Goal: Transaction & Acquisition: Book appointment/travel/reservation

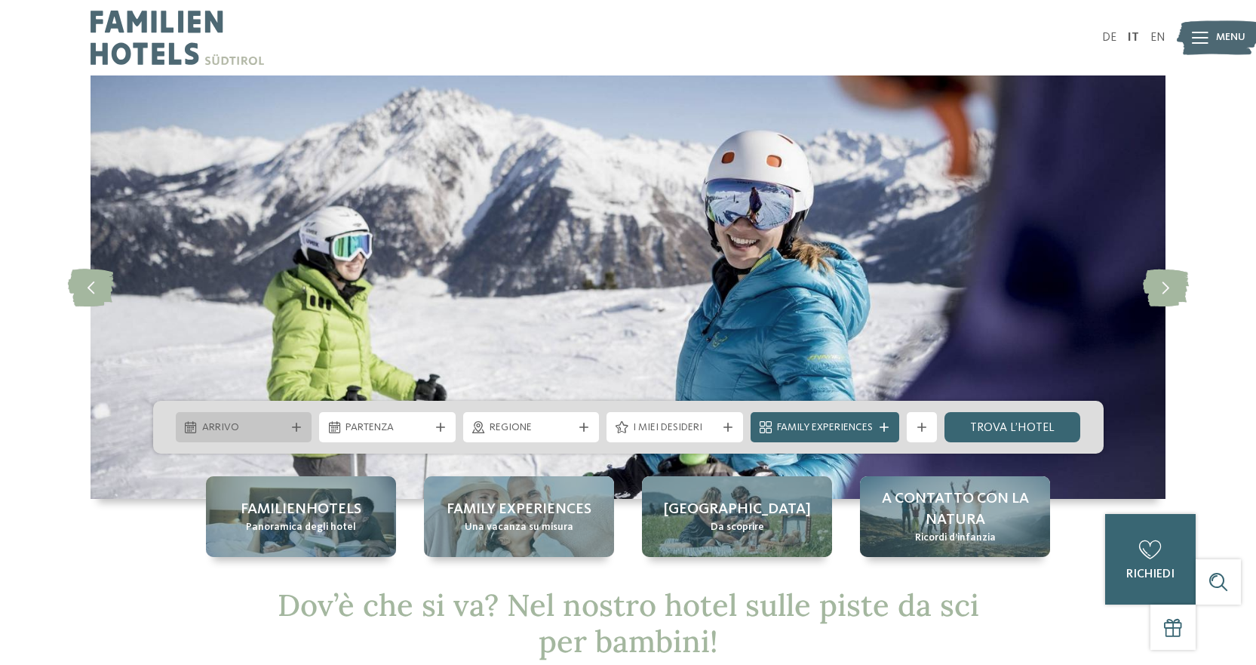
click at [269, 427] on span "Arrivo" at bounding box center [244, 427] width 84 height 15
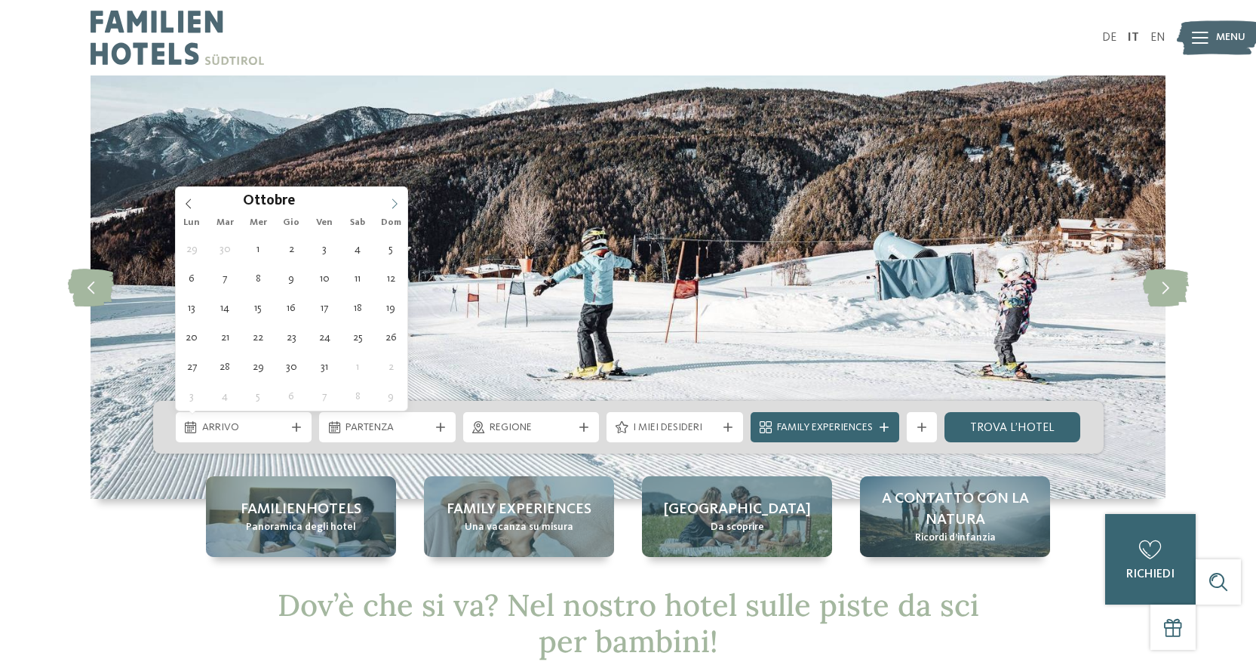
click at [390, 202] on icon at bounding box center [394, 203] width 11 height 11
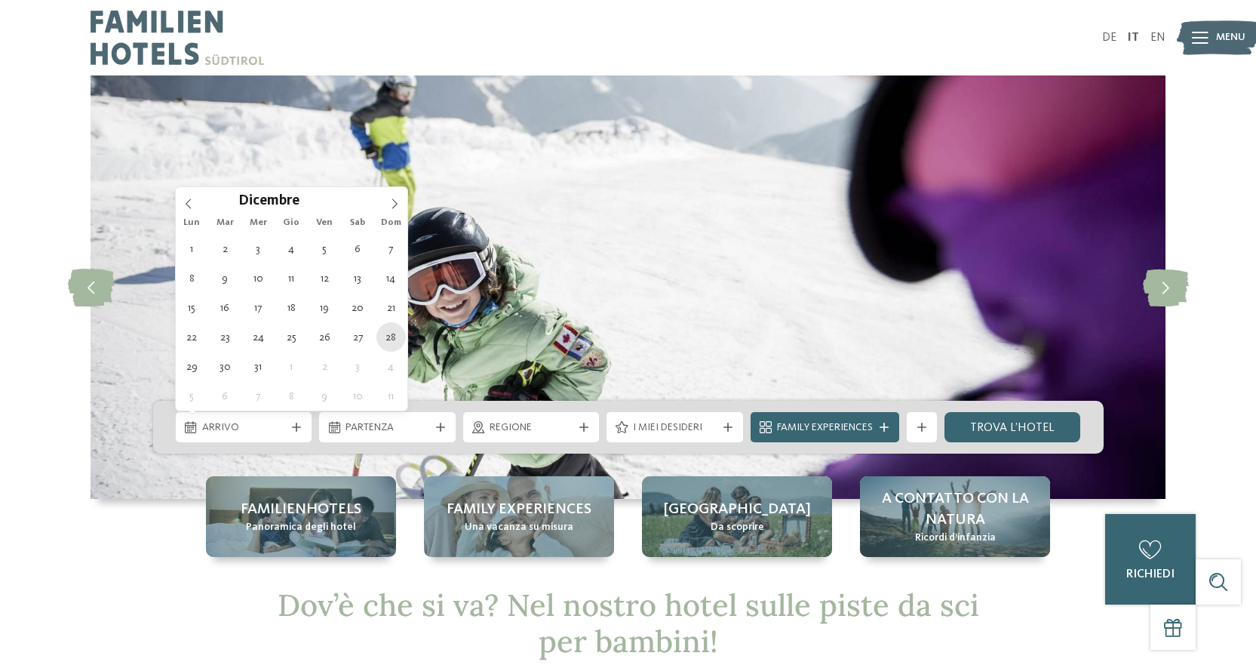
type div "[DATE]"
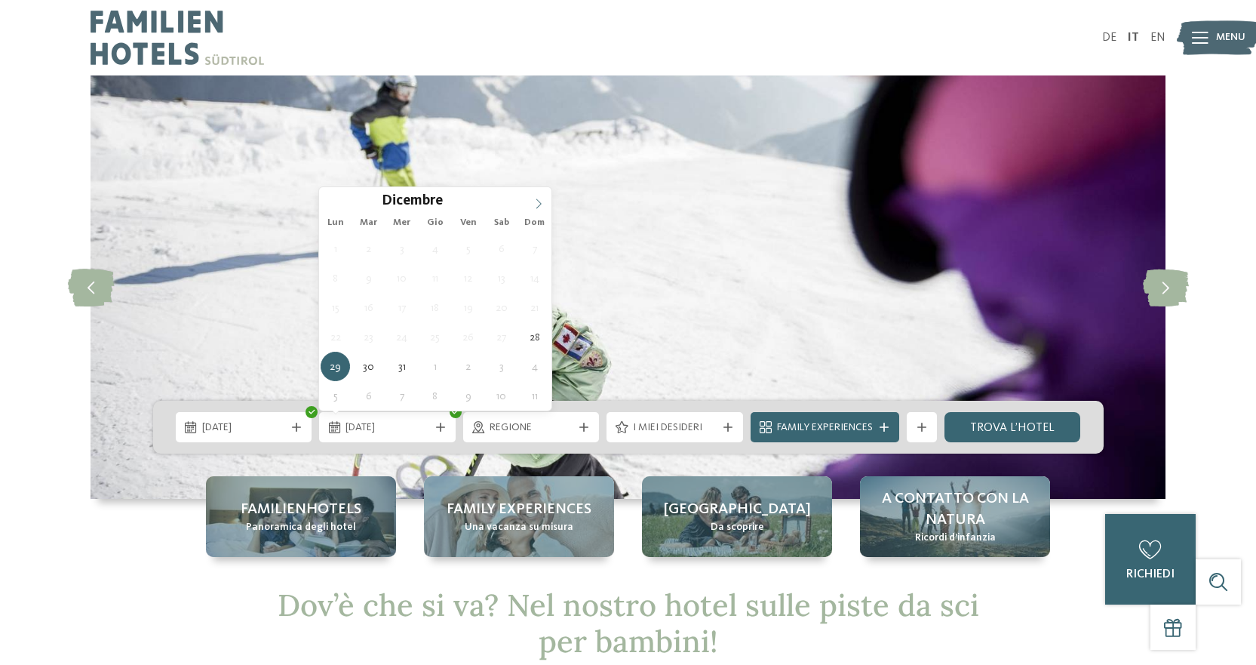
type input "****"
click at [540, 206] on icon at bounding box center [539, 203] width 11 height 11
type div "[DATE]"
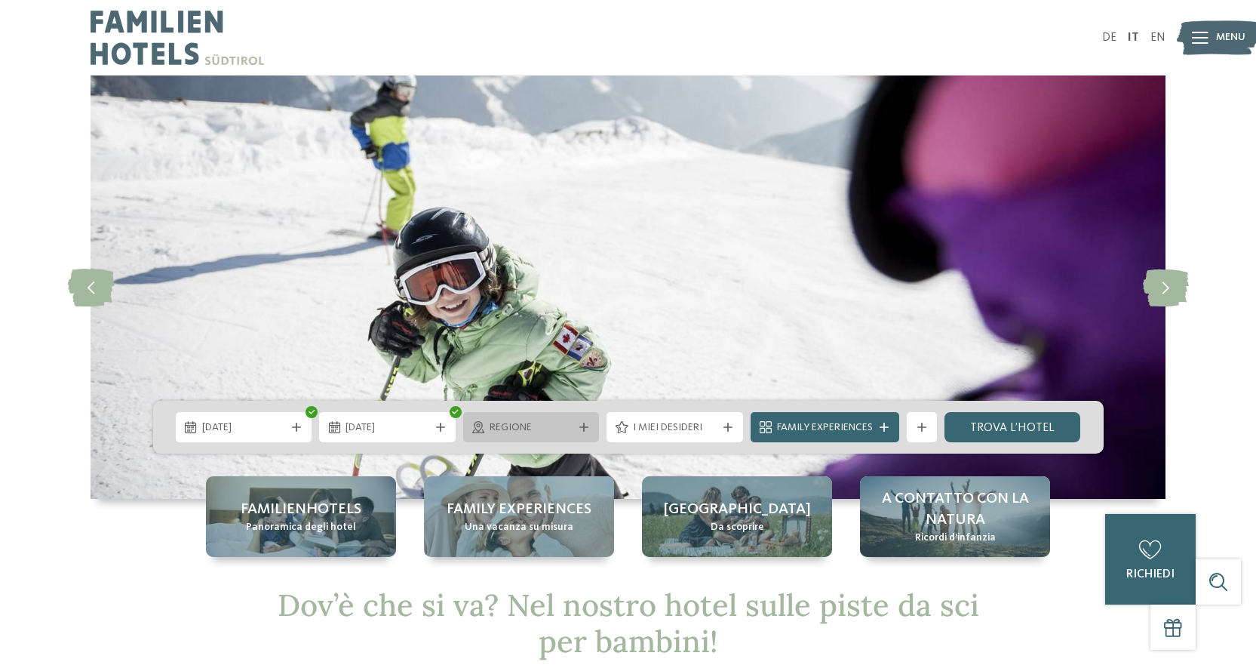
click at [519, 429] on span "Regione" at bounding box center [532, 427] width 84 height 15
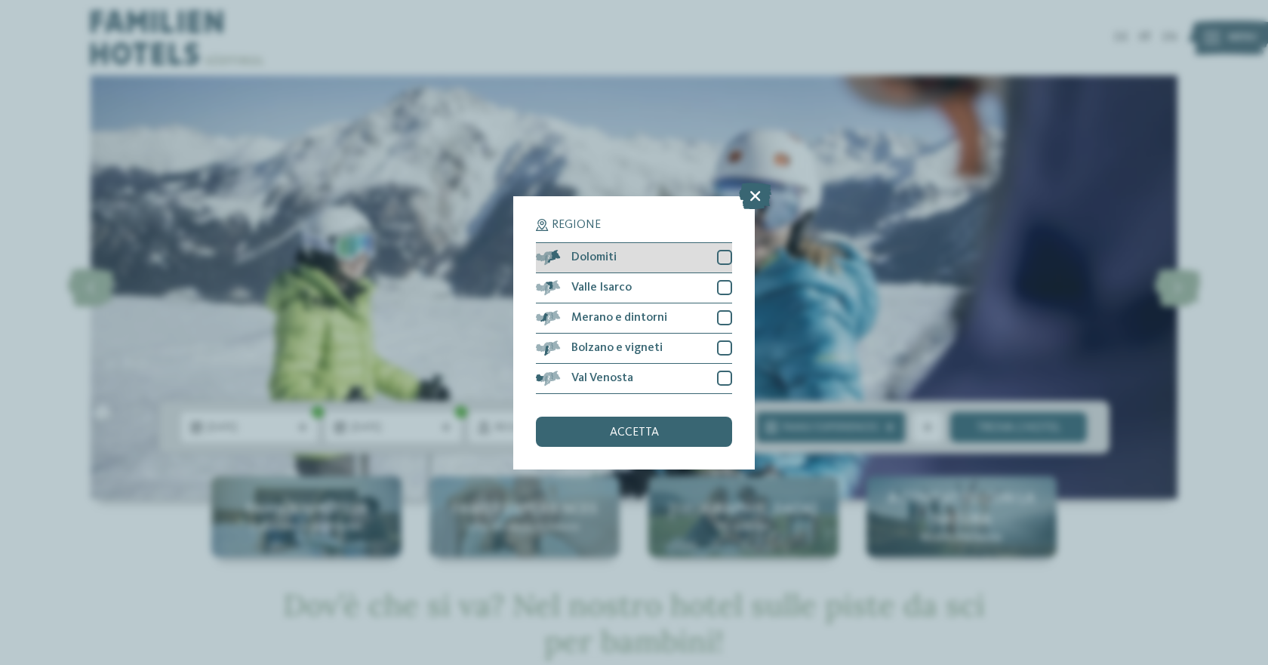
click at [724, 257] on div at bounding box center [724, 257] width 15 height 15
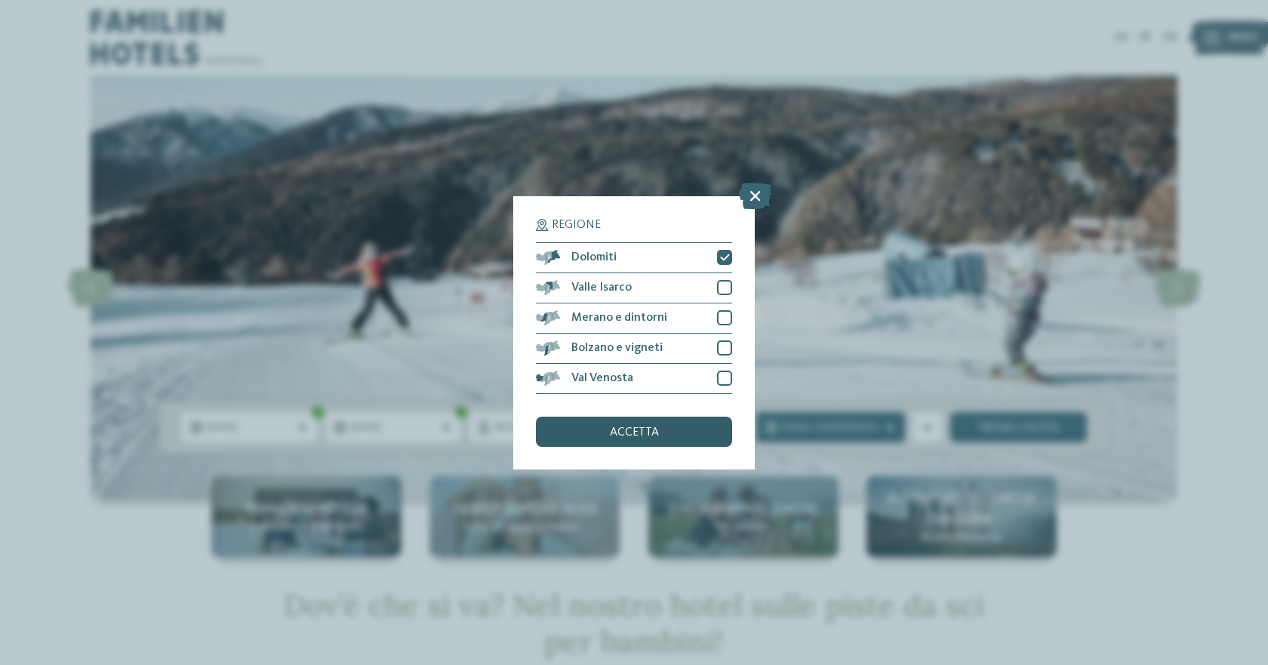
click at [654, 429] on span "accetta" at bounding box center [634, 432] width 49 height 12
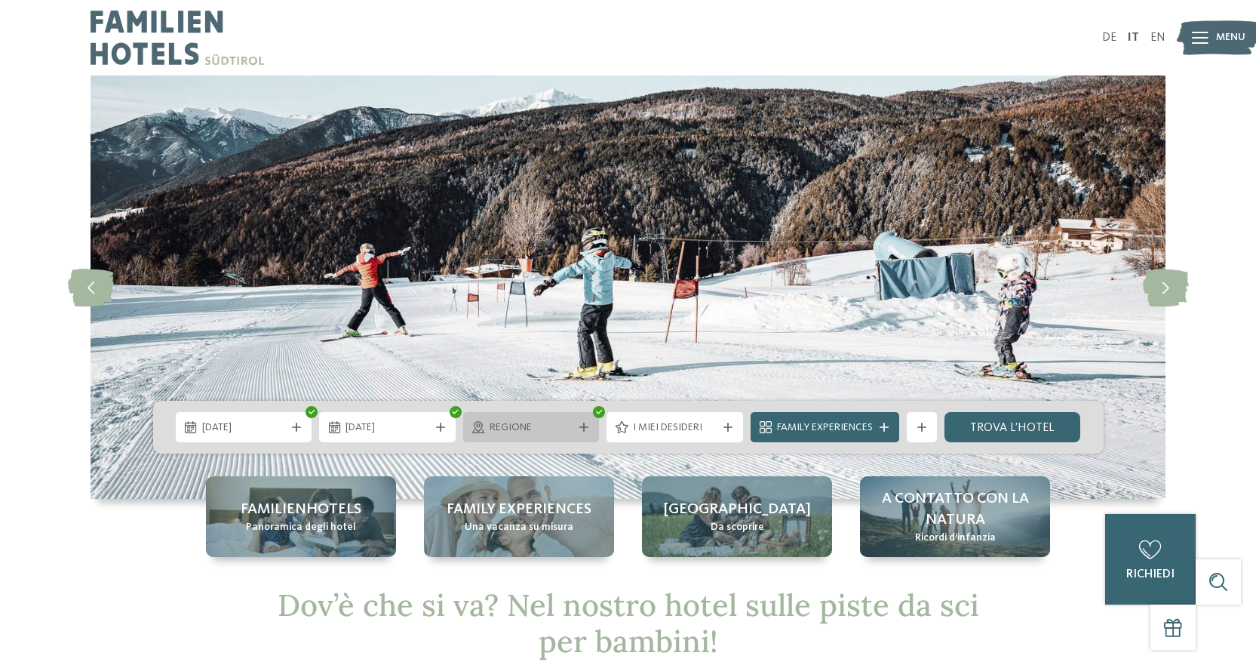
click at [552, 438] on div "Regione" at bounding box center [531, 427] width 137 height 30
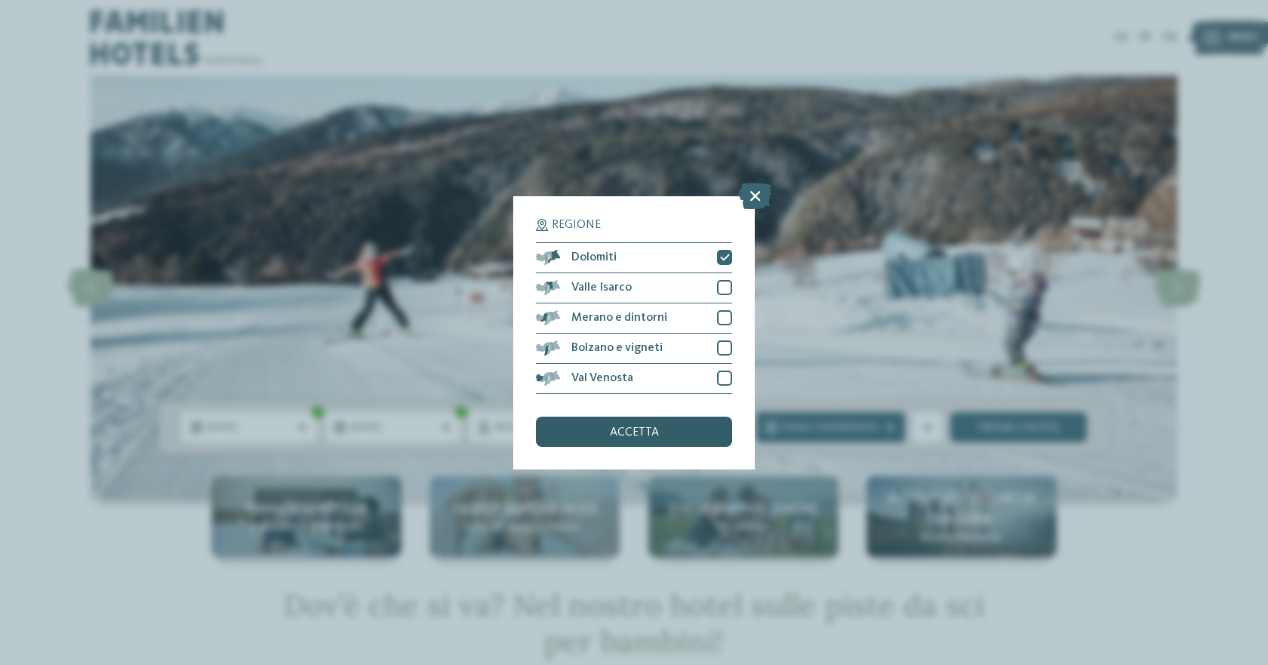
click at [641, 426] on span "accetta" at bounding box center [634, 432] width 49 height 12
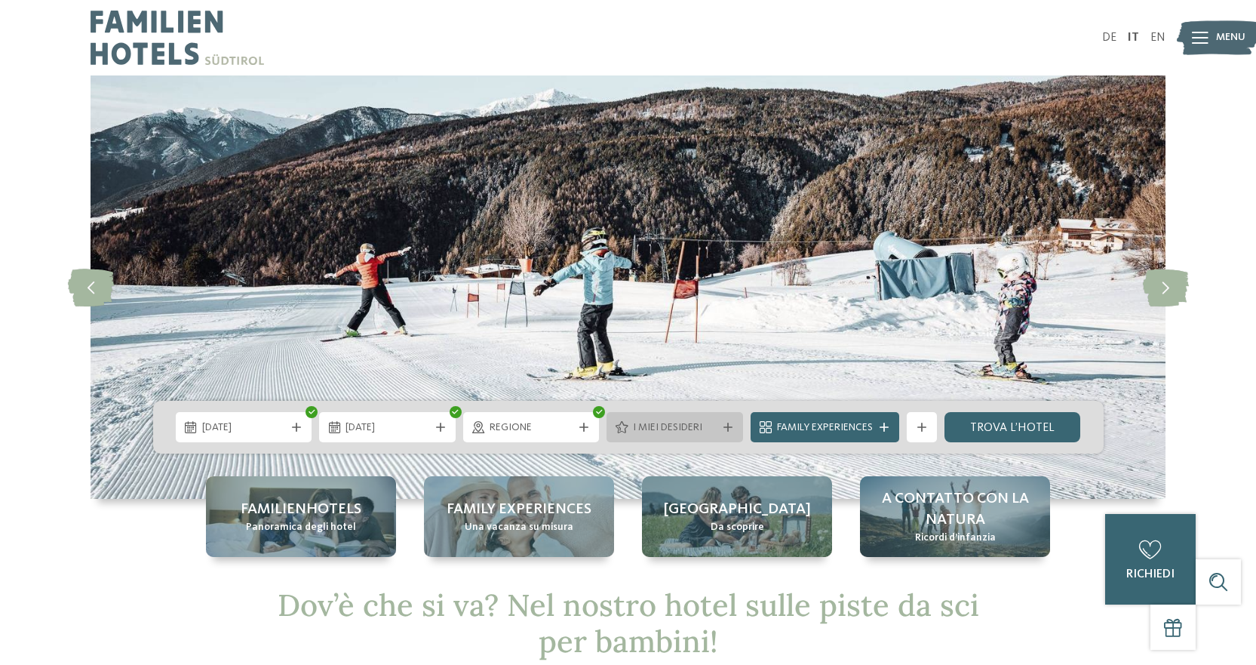
click at [694, 425] on span "I miei desideri" at bounding box center [675, 427] width 84 height 15
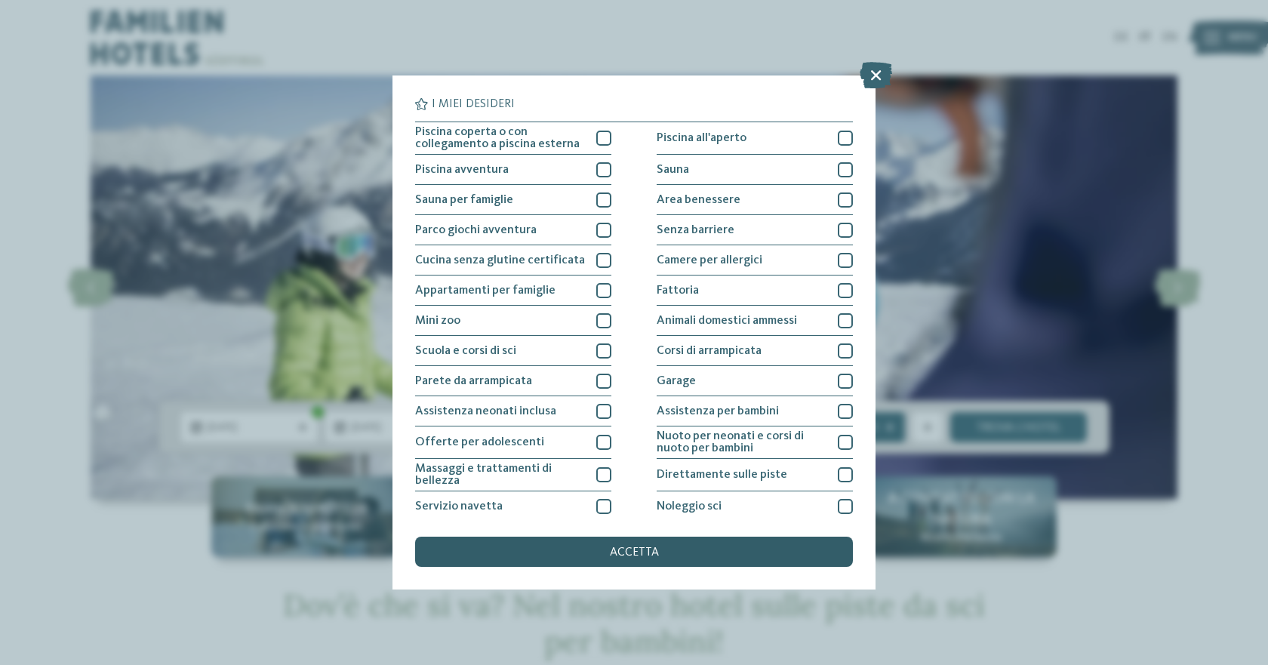
click at [597, 546] on div "accetta" at bounding box center [634, 552] width 438 height 30
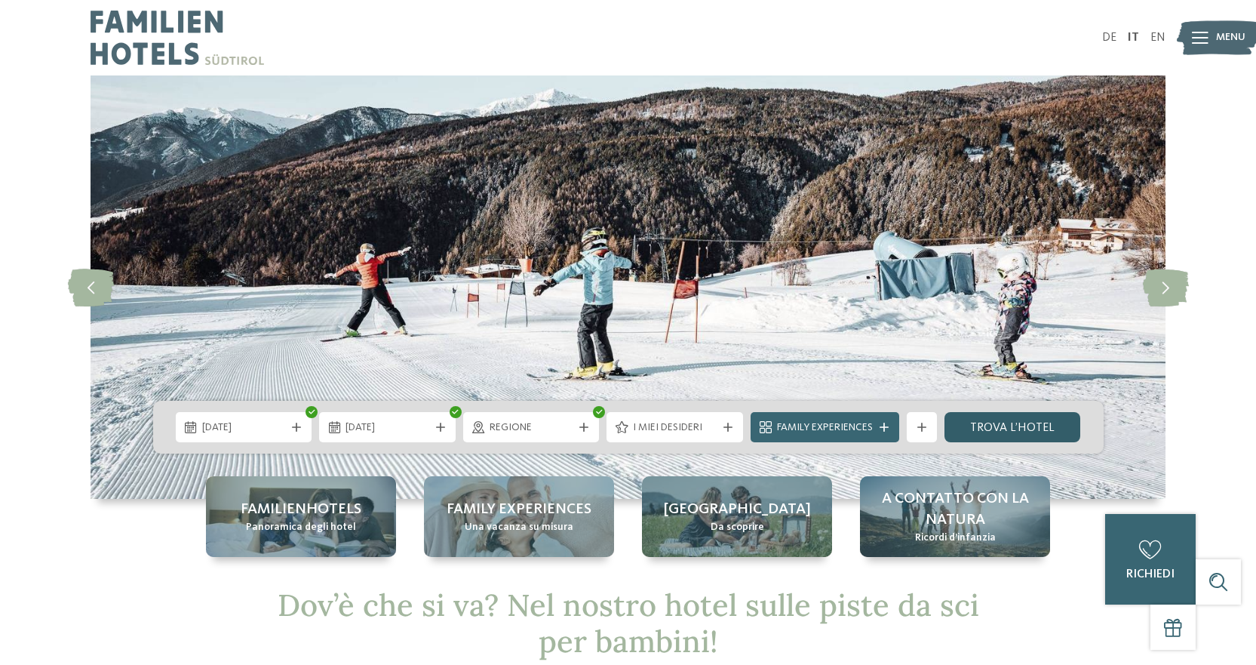
click at [1006, 432] on link "trova l’hotel" at bounding box center [1013, 427] width 137 height 30
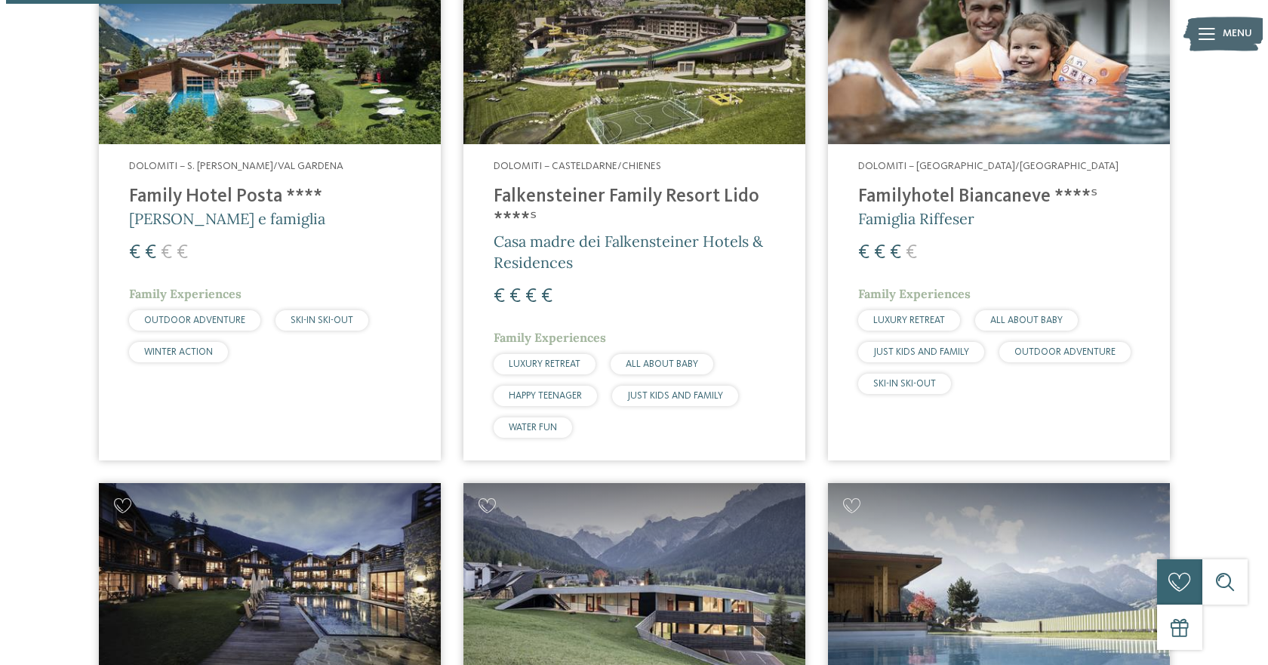
scroll to position [461, 0]
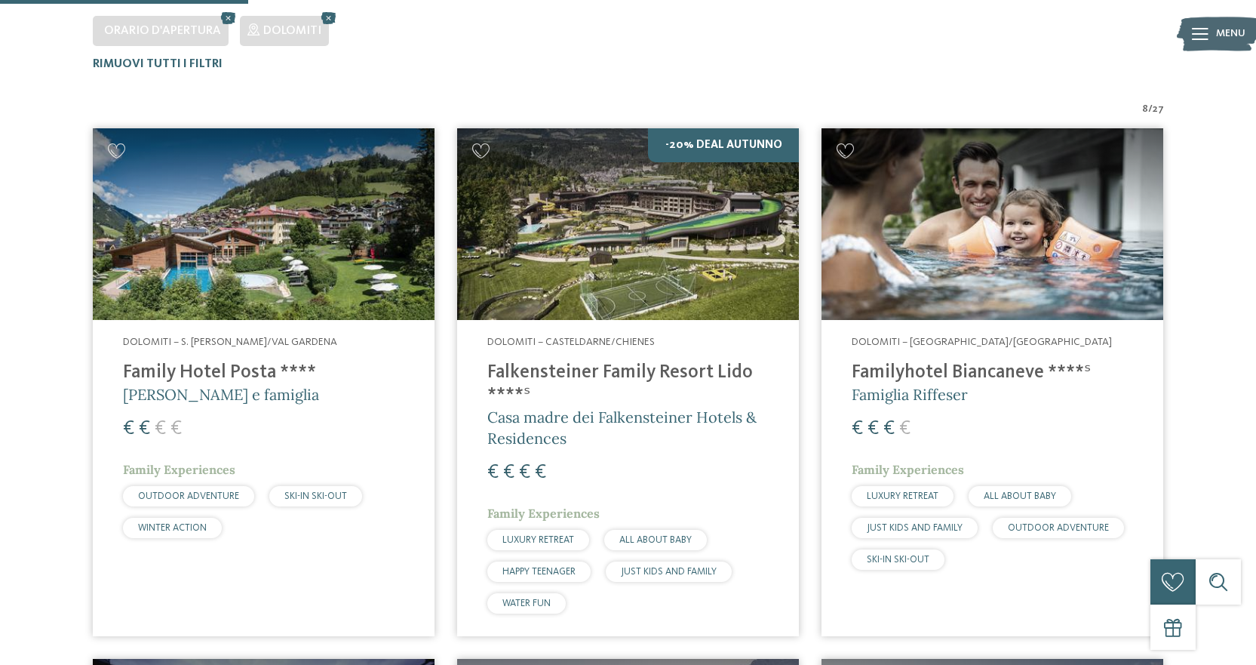
click at [318, 499] on span "SKI-IN SKI-OUT" at bounding box center [315, 496] width 63 height 10
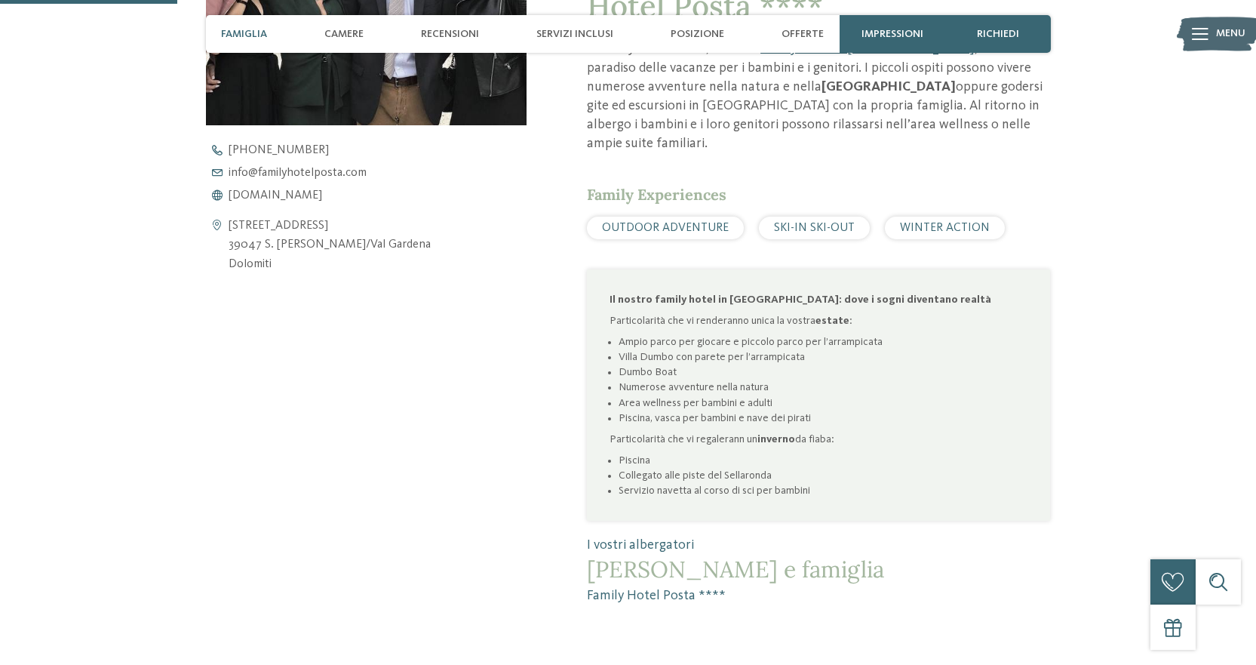
scroll to position [704, 0]
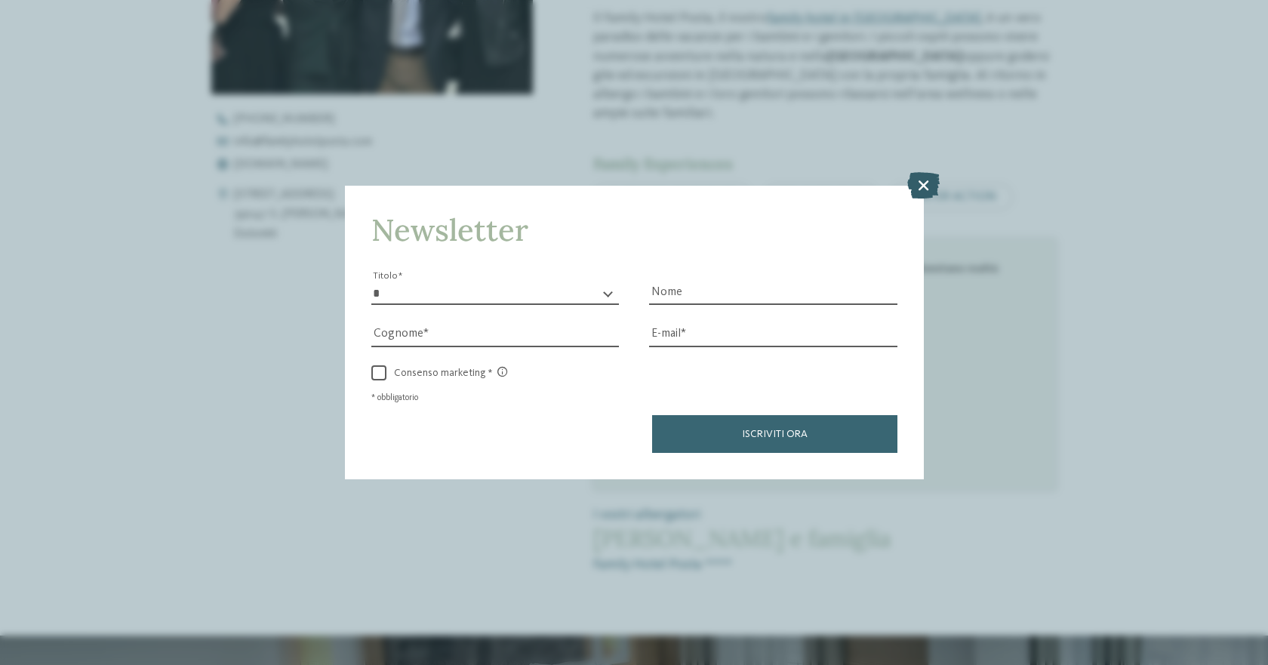
click at [919, 180] on icon at bounding box center [923, 185] width 32 height 26
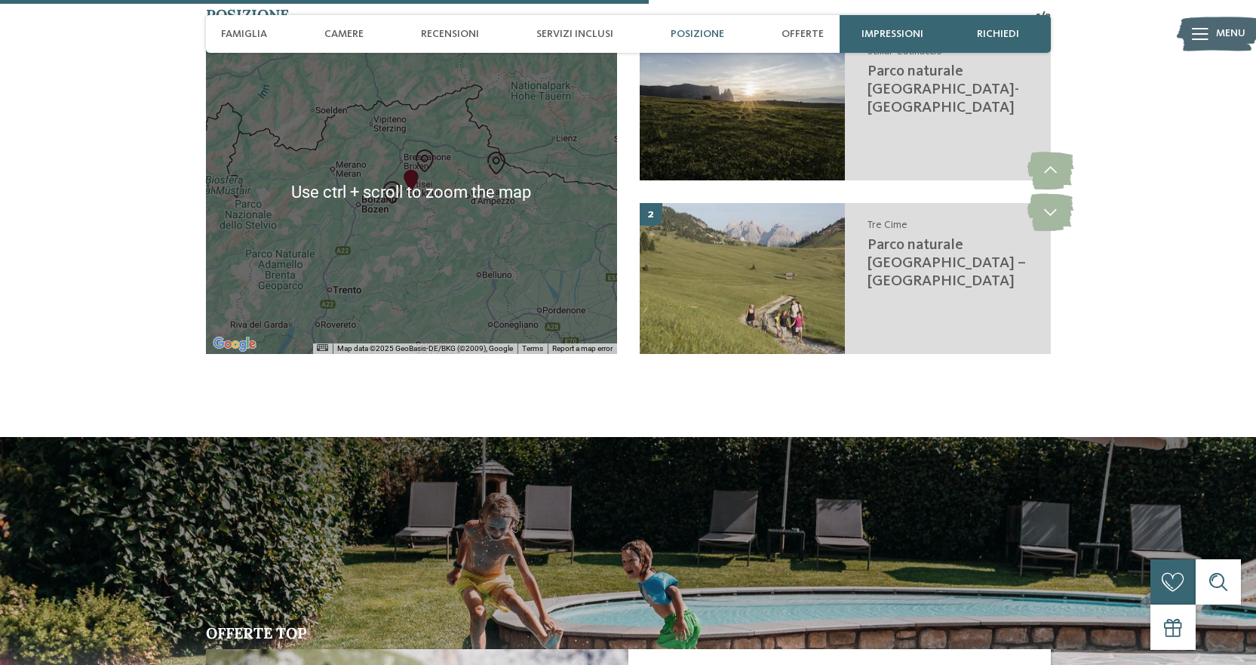
scroll to position [2465, 0]
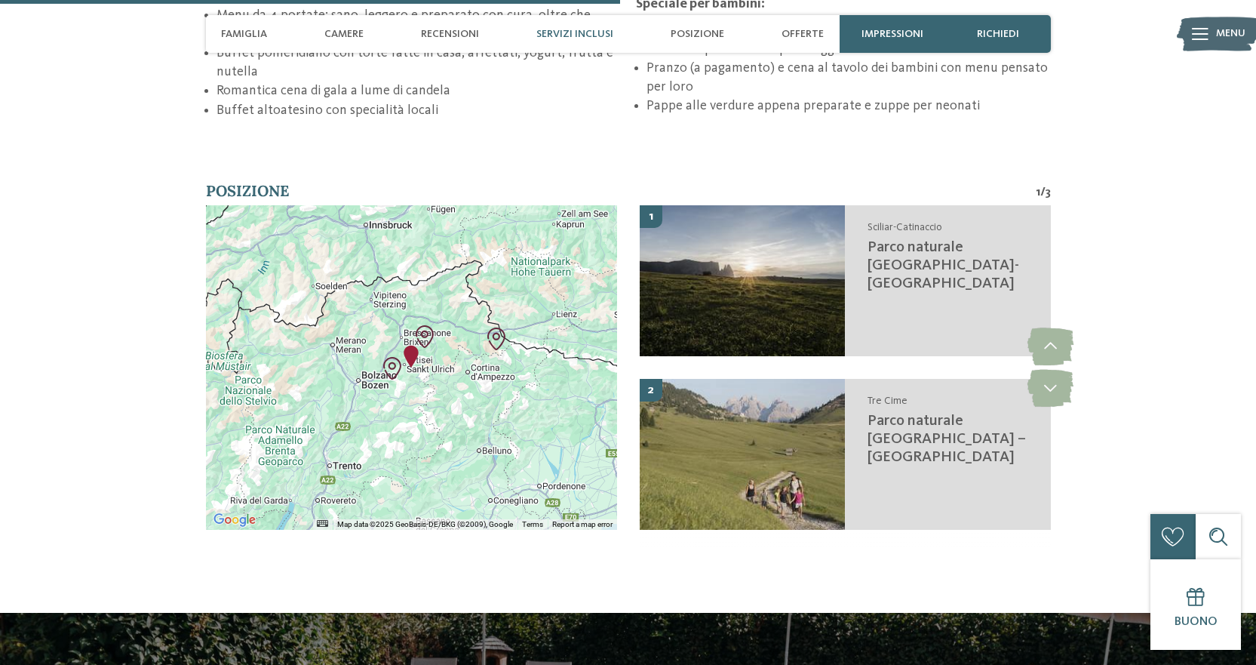
click at [456, 356] on div at bounding box center [411, 367] width 411 height 324
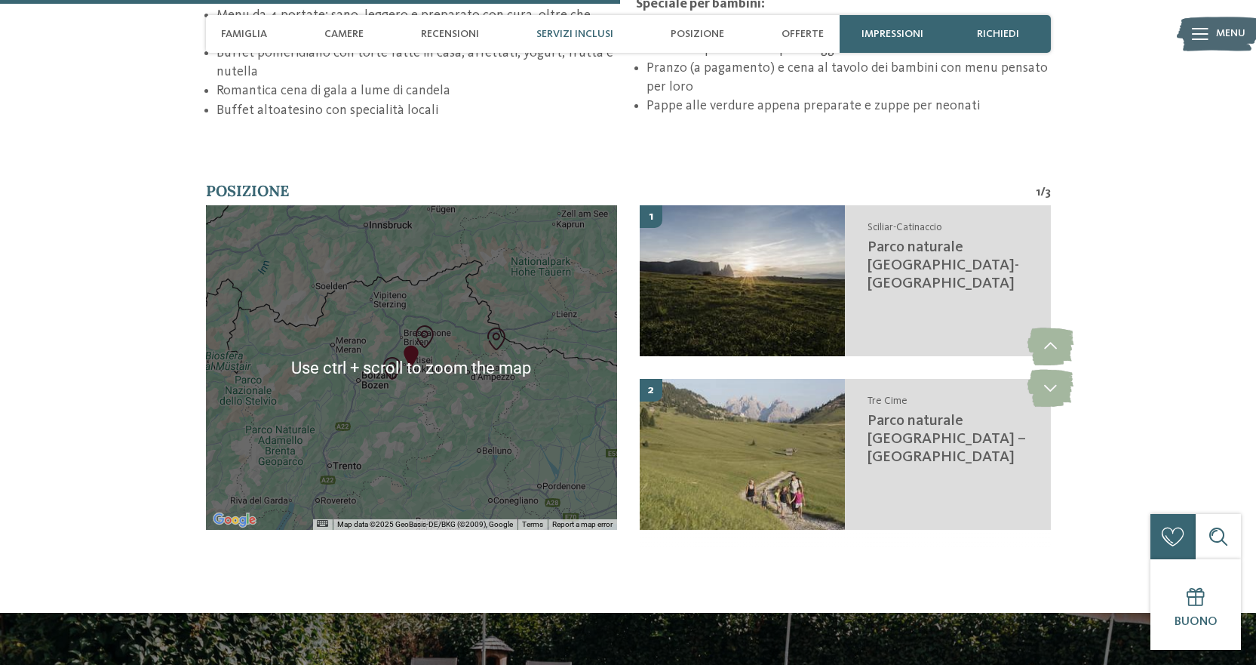
click at [396, 357] on img "Parco naturale Sciliar-Catinaccio" at bounding box center [392, 368] width 23 height 23
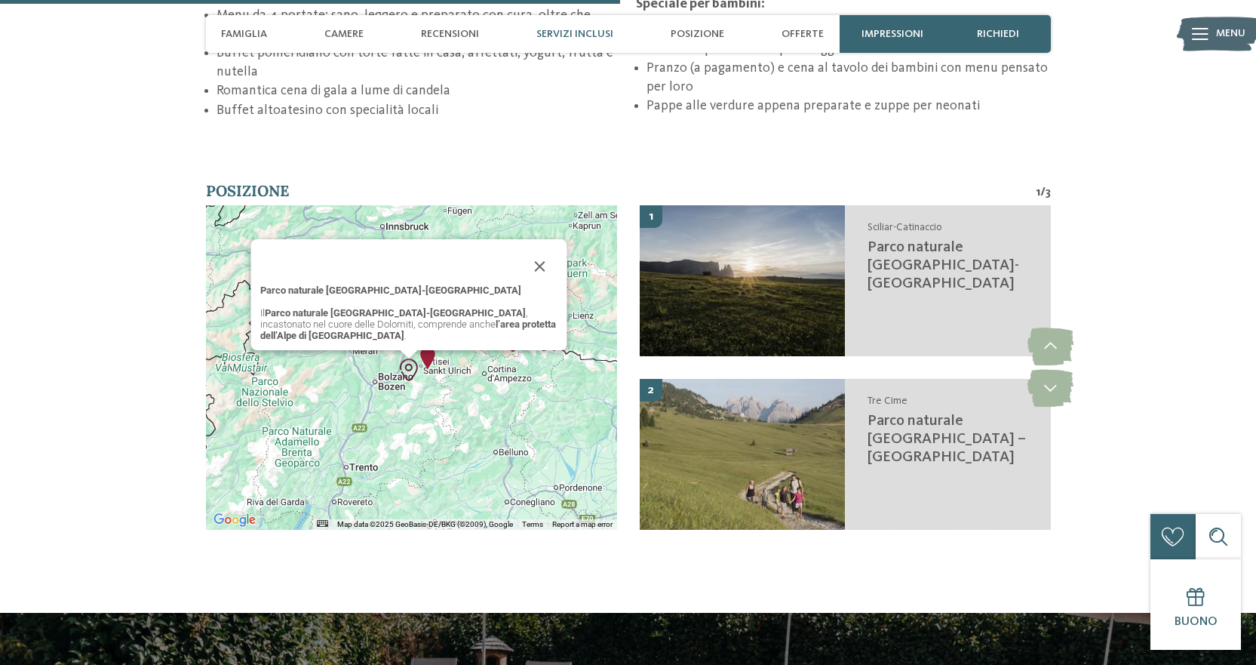
click at [420, 368] on div "Parco naturale Sciliar-Catinaccio Il Parco naturale Sciliar-Catinaccio , incast…" at bounding box center [411, 367] width 411 height 324
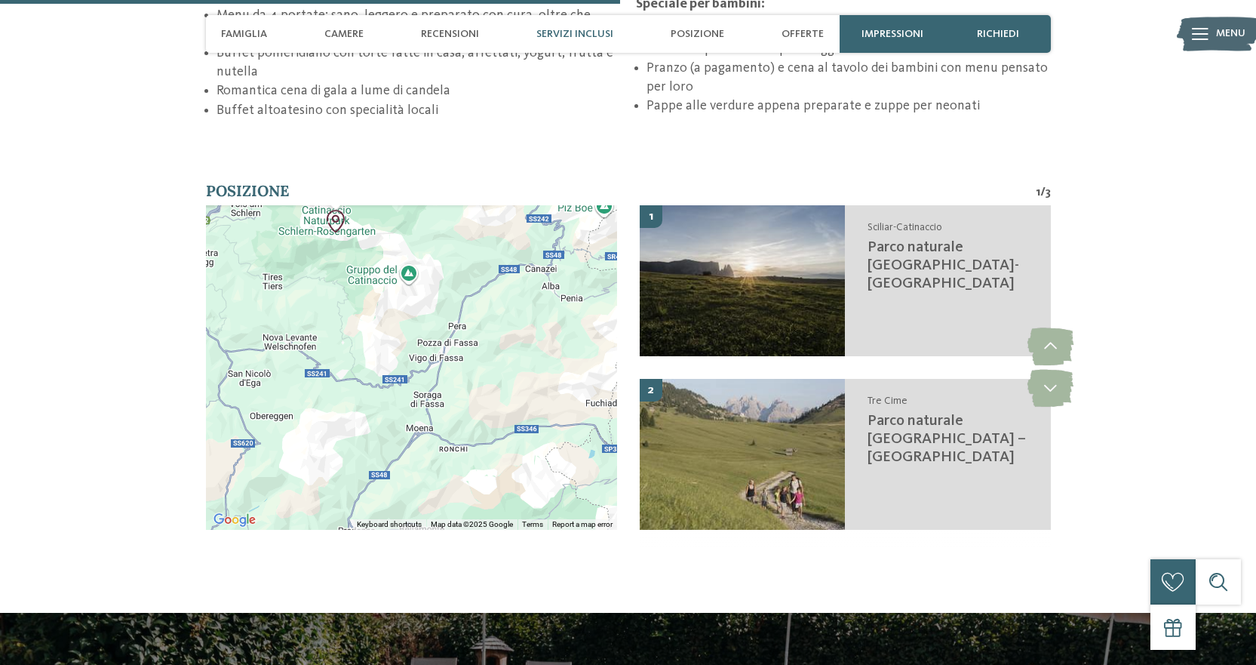
drag, startPoint x: 444, startPoint y: 369, endPoint x: 454, endPoint y: 394, distance: 26.8
click at [454, 394] on div "Parco naturale Sciliar-Catinaccio Il Parco naturale Sciliar-Catinaccio , incast…" at bounding box center [411, 367] width 411 height 324
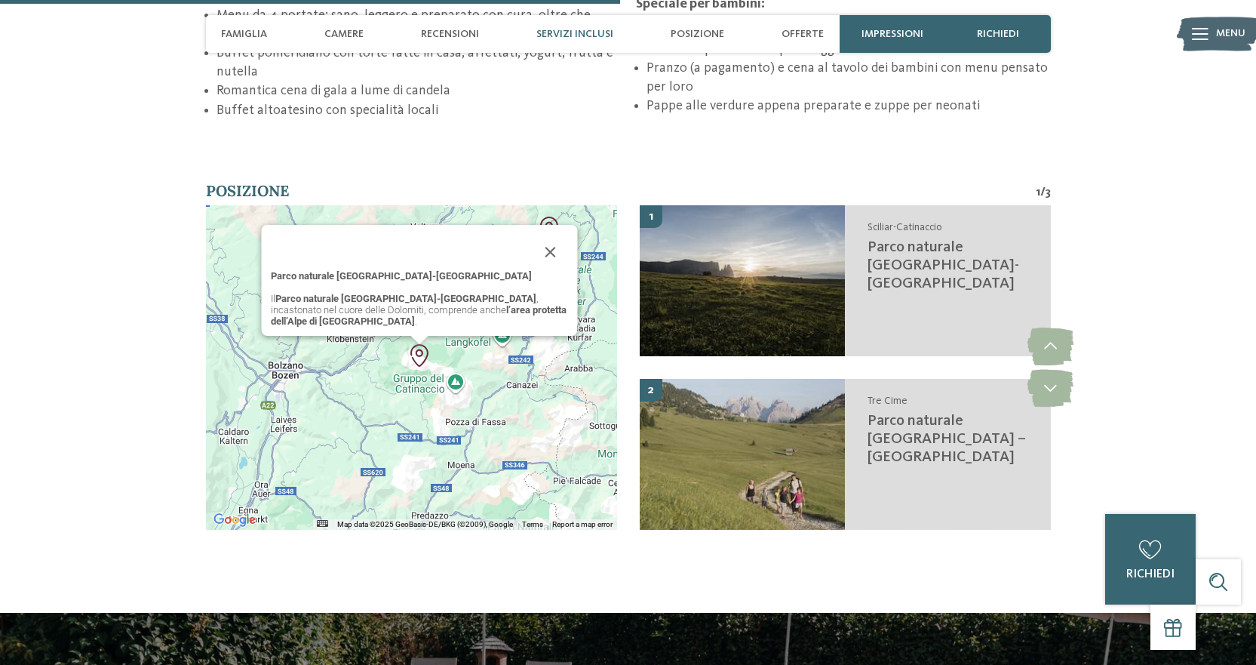
drag, startPoint x: 448, startPoint y: 368, endPoint x: 464, endPoint y: 395, distance: 32.5
click at [464, 395] on div "Parco naturale Sciliar-Catinaccio Il Parco naturale Sciliar-Catinaccio , incast…" at bounding box center [411, 367] width 411 height 324
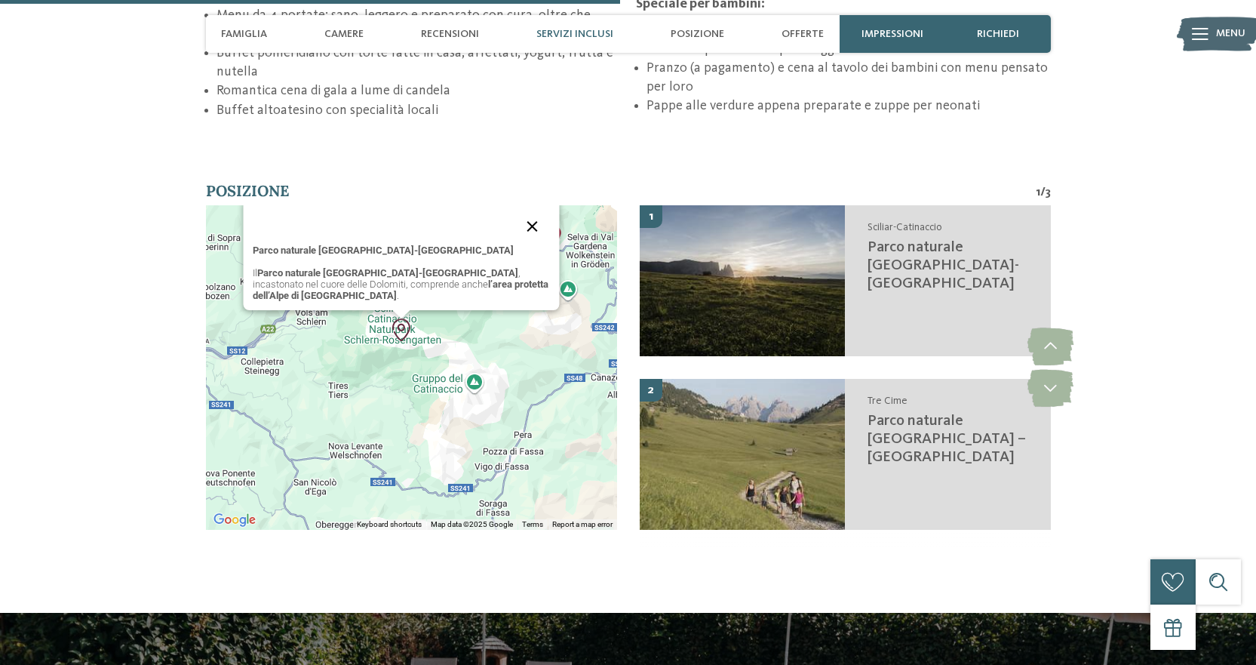
click at [533, 226] on button "Close" at bounding box center [533, 226] width 36 height 36
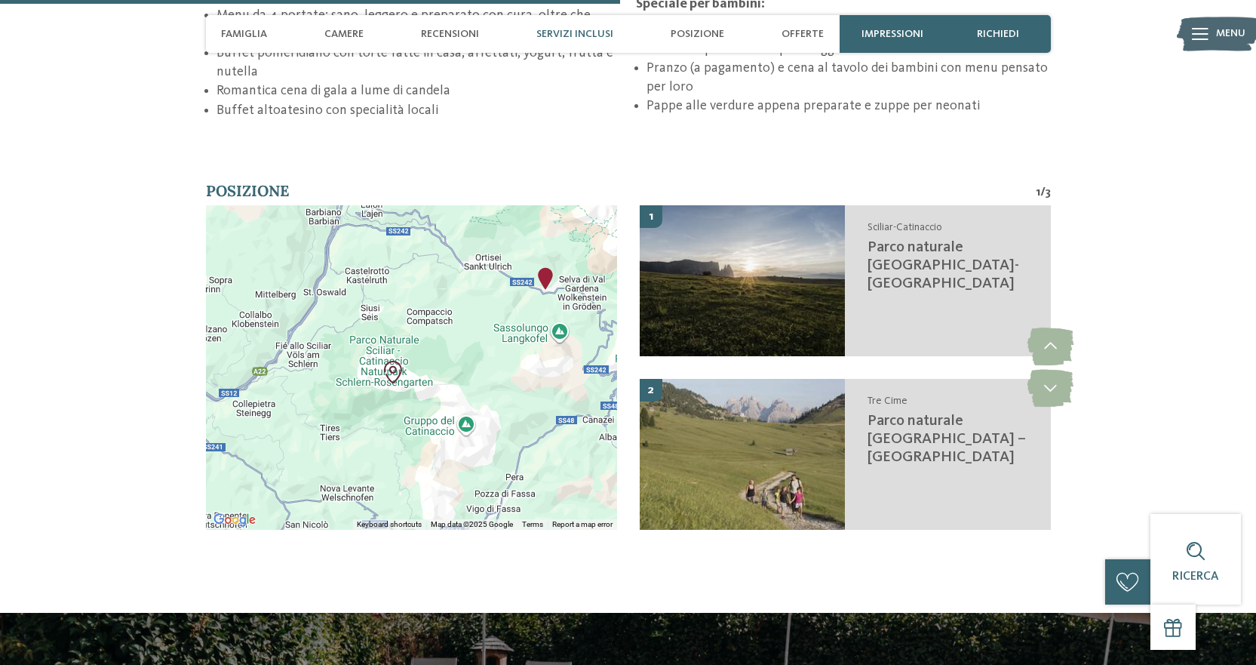
drag, startPoint x: 395, startPoint y: 346, endPoint x: 388, endPoint y: 389, distance: 44.4
click at [388, 389] on div at bounding box center [411, 367] width 411 height 324
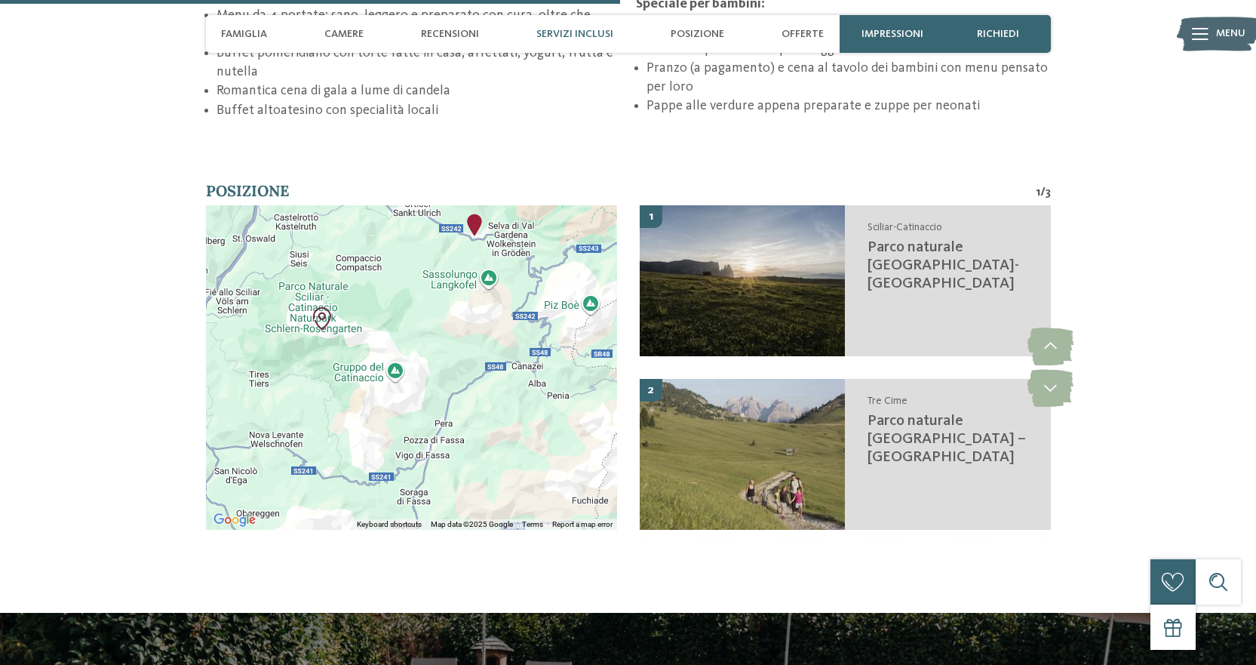
drag, startPoint x: 472, startPoint y: 405, endPoint x: 402, endPoint y: 351, distance: 88.2
click at [402, 351] on div at bounding box center [411, 367] width 411 height 324
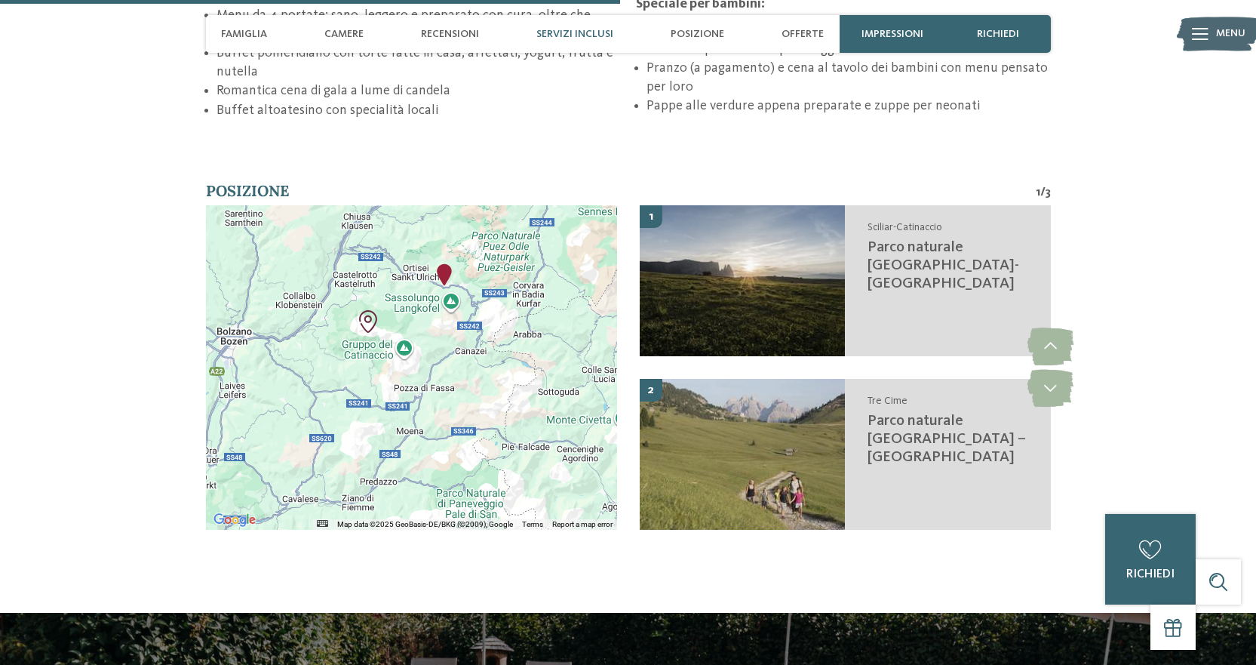
drag, startPoint x: 445, startPoint y: 269, endPoint x: 421, endPoint y: 293, distance: 34.2
click at [421, 293] on div at bounding box center [411, 367] width 411 height 324
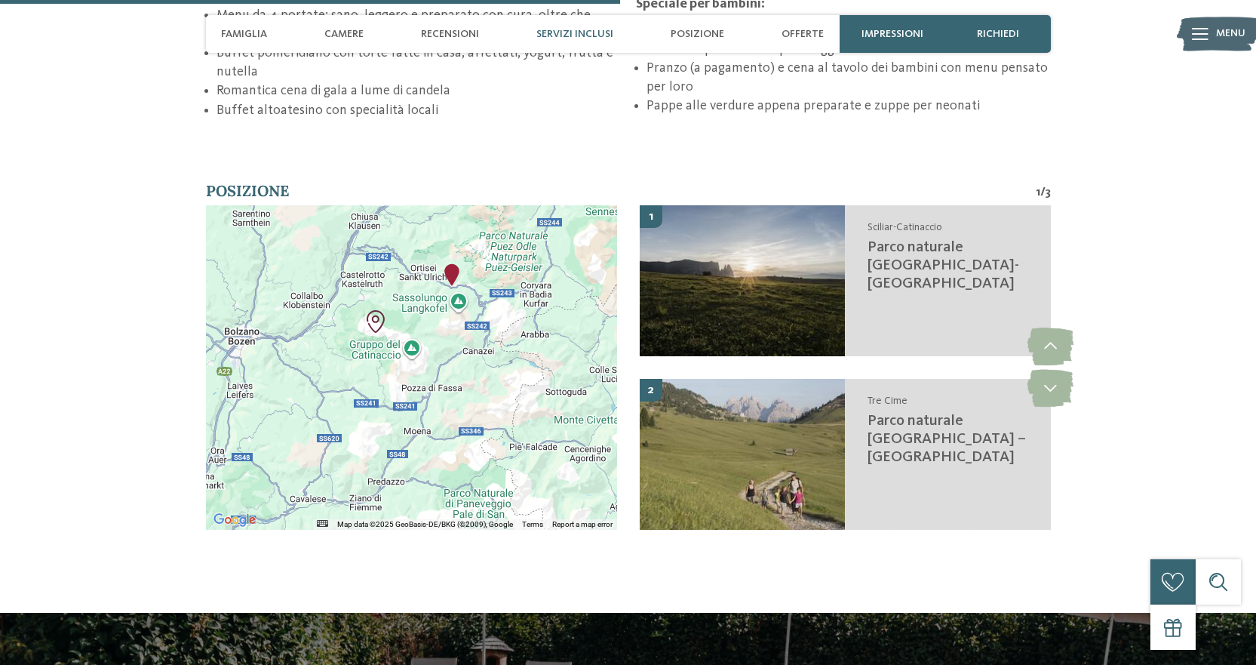
drag, startPoint x: 390, startPoint y: 301, endPoint x: 399, endPoint y: 301, distance: 9.1
click at [399, 301] on div at bounding box center [411, 367] width 411 height 324
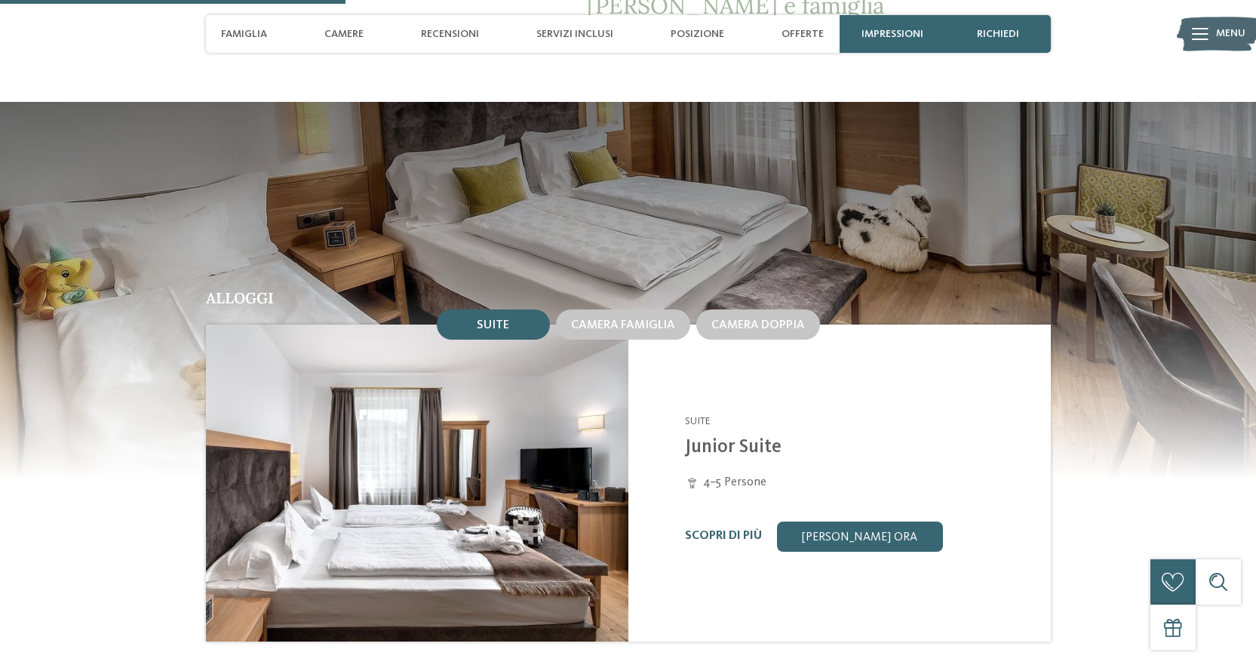
scroll to position [1056, 0]
